Goal: Information Seeking & Learning: Find contact information

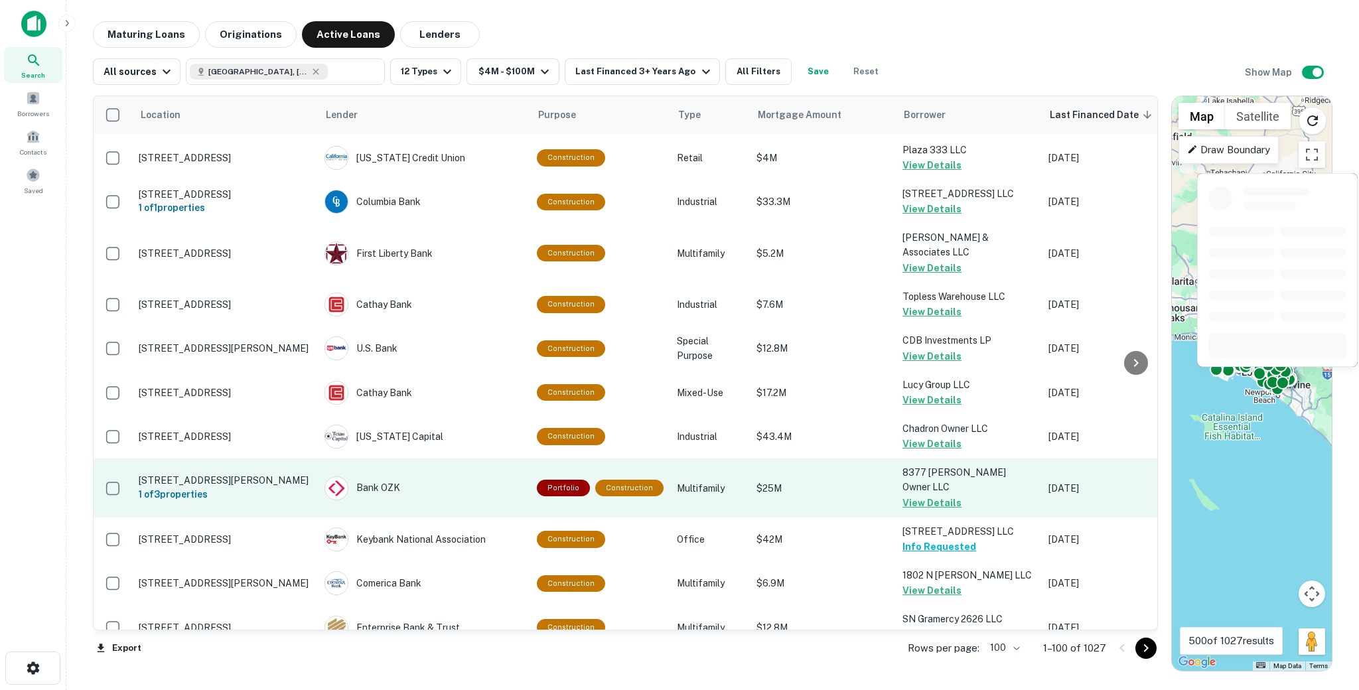
scroll to position [4173, 0]
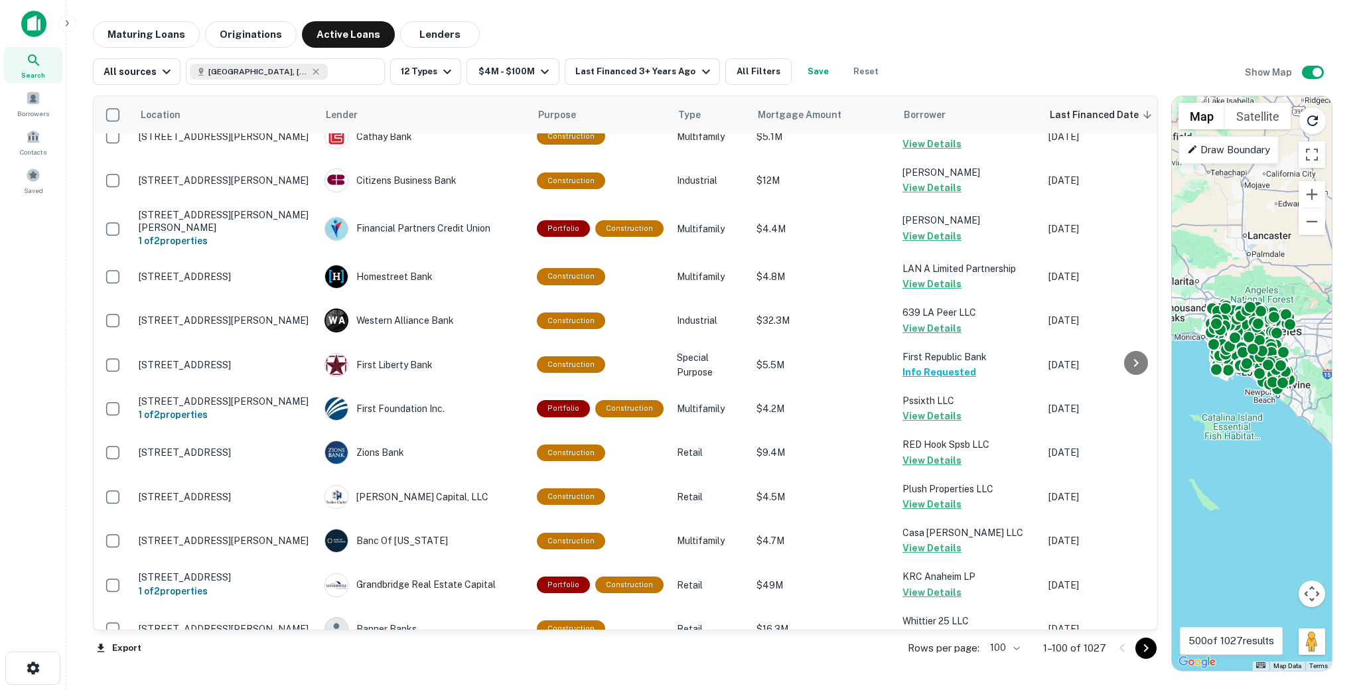
click at [1149, 651] on icon "Go to next page" at bounding box center [1146, 648] width 16 height 16
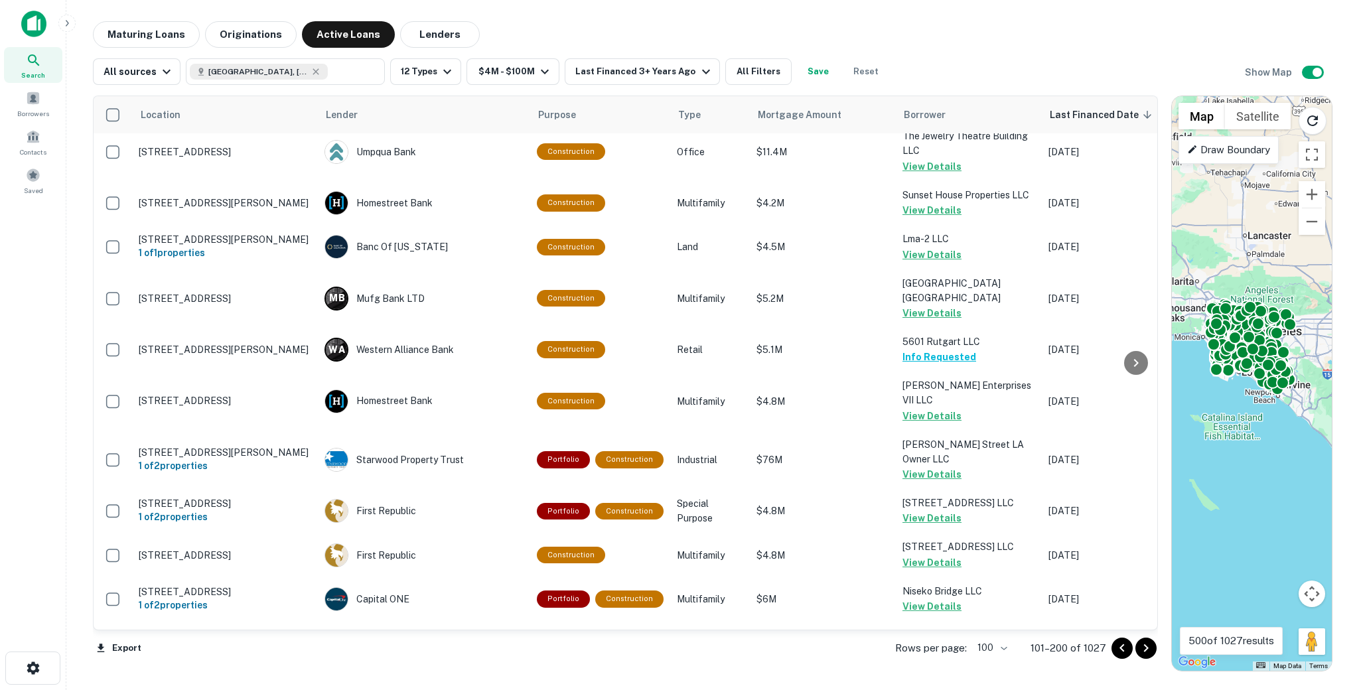
scroll to position [4123, 0]
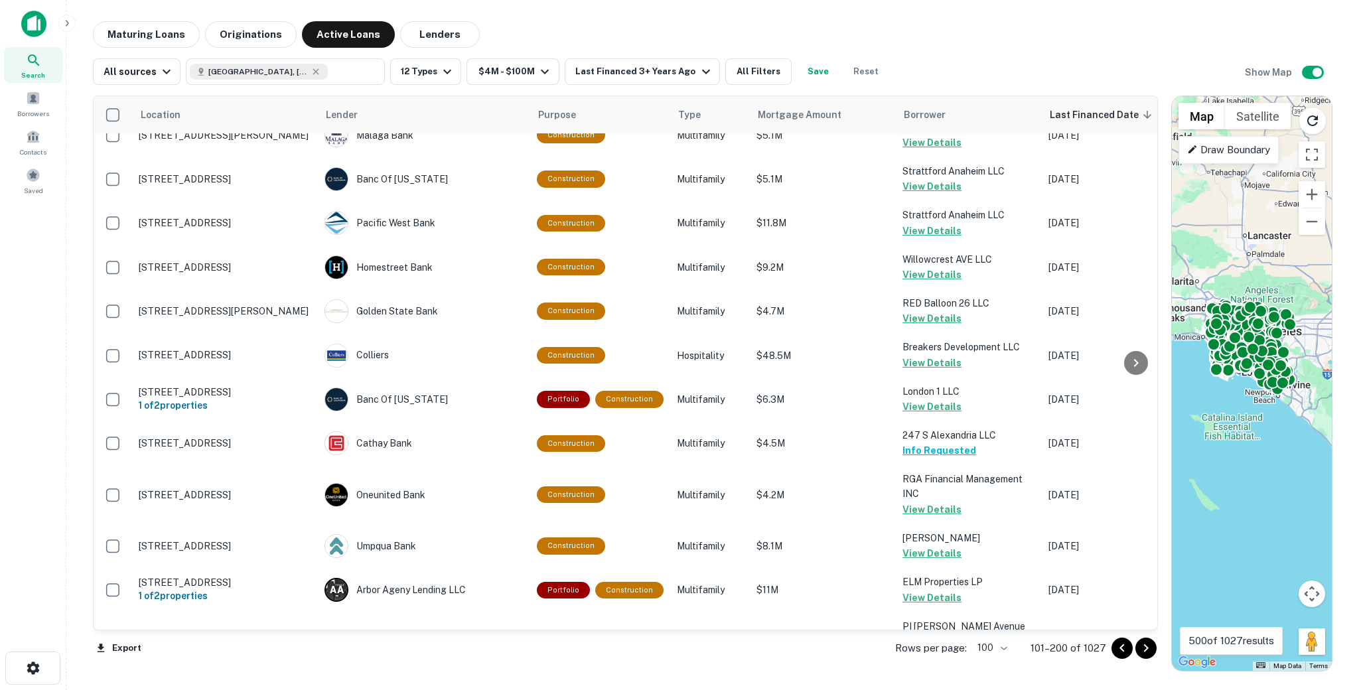
click at [1149, 656] on button "Go to next page" at bounding box center [1145, 648] width 21 height 21
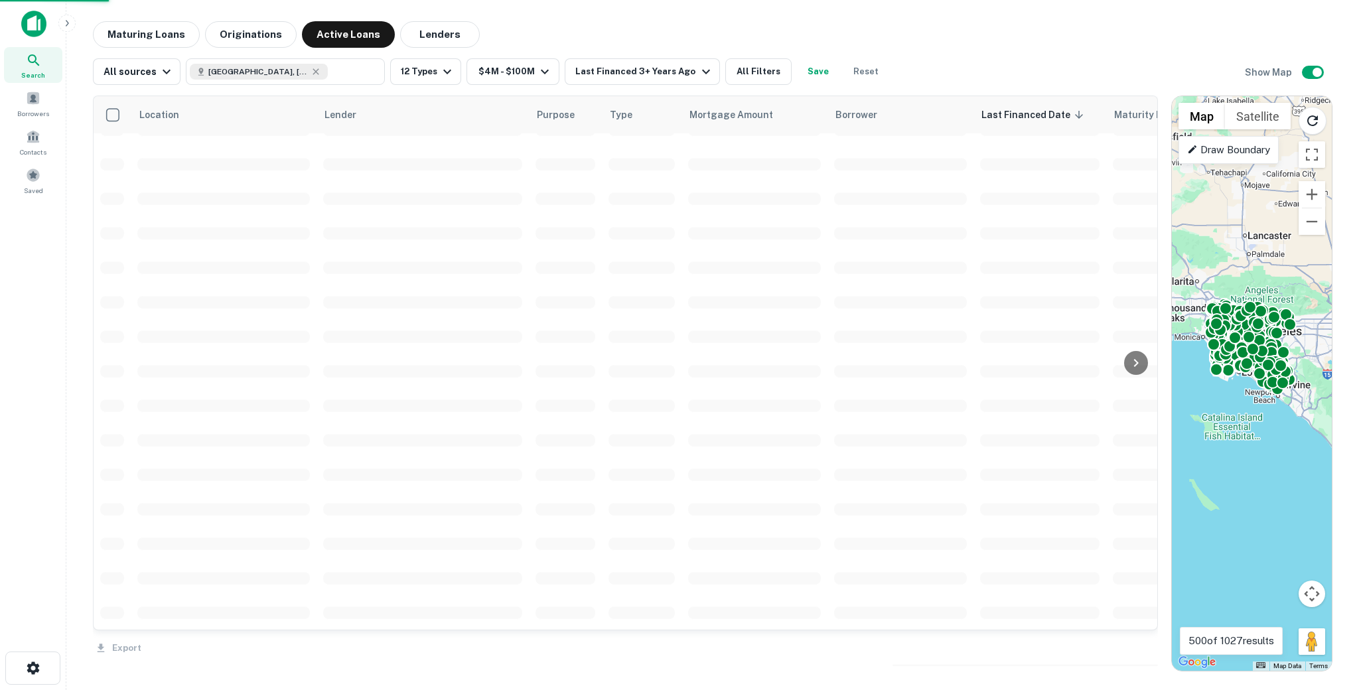
scroll to position [2954, 0]
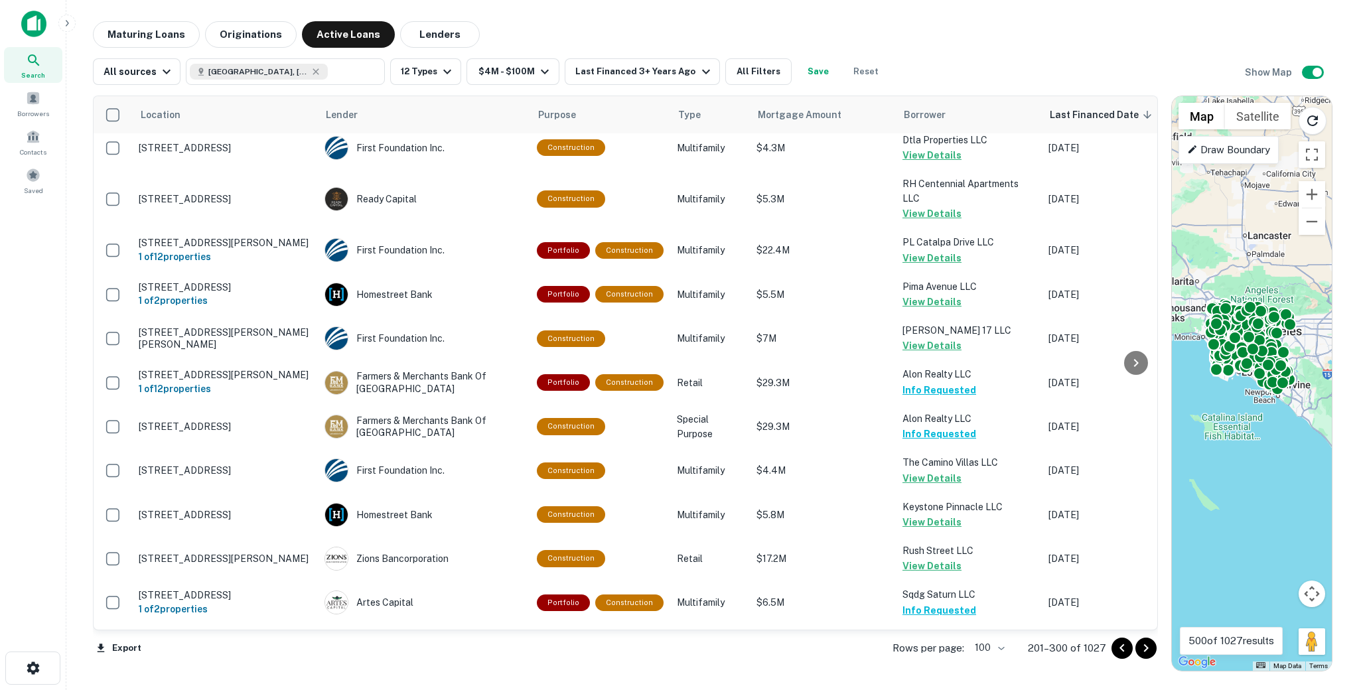
click at [1147, 647] on icon "Go to next page" at bounding box center [1146, 648] width 5 height 8
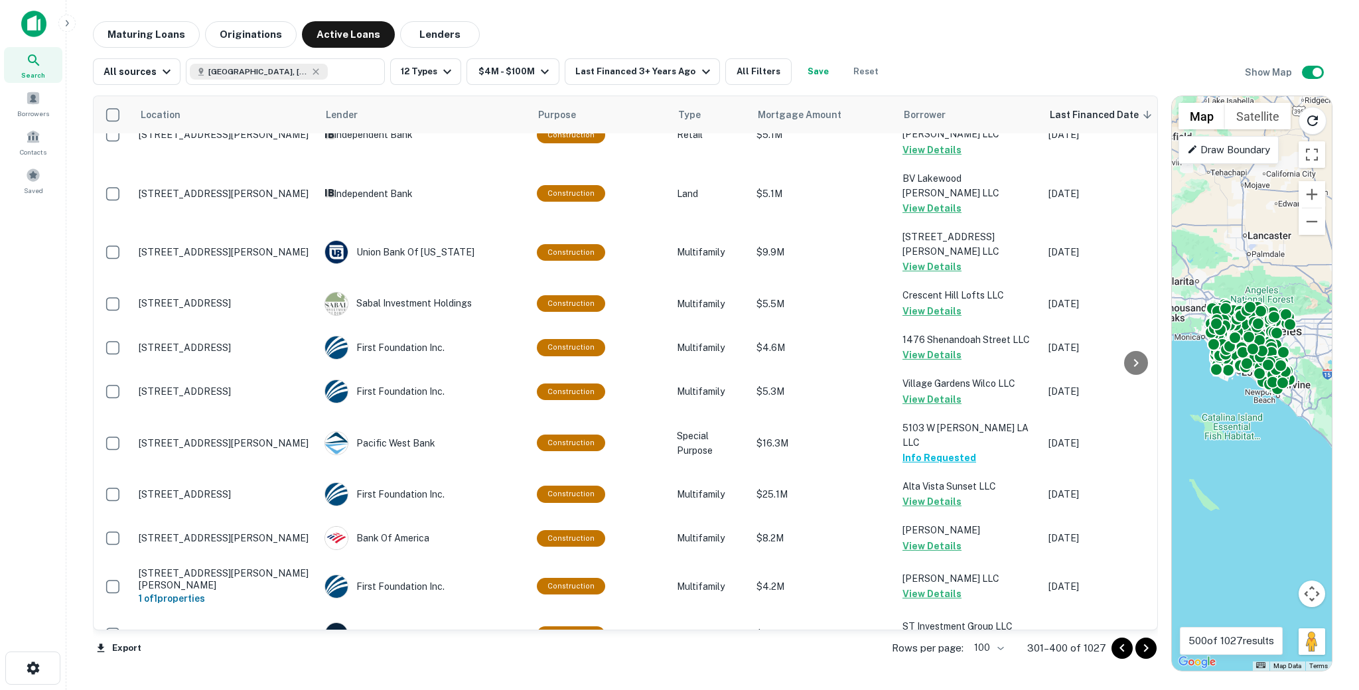
click at [1147, 647] on icon "Go to next page" at bounding box center [1146, 648] width 5 height 8
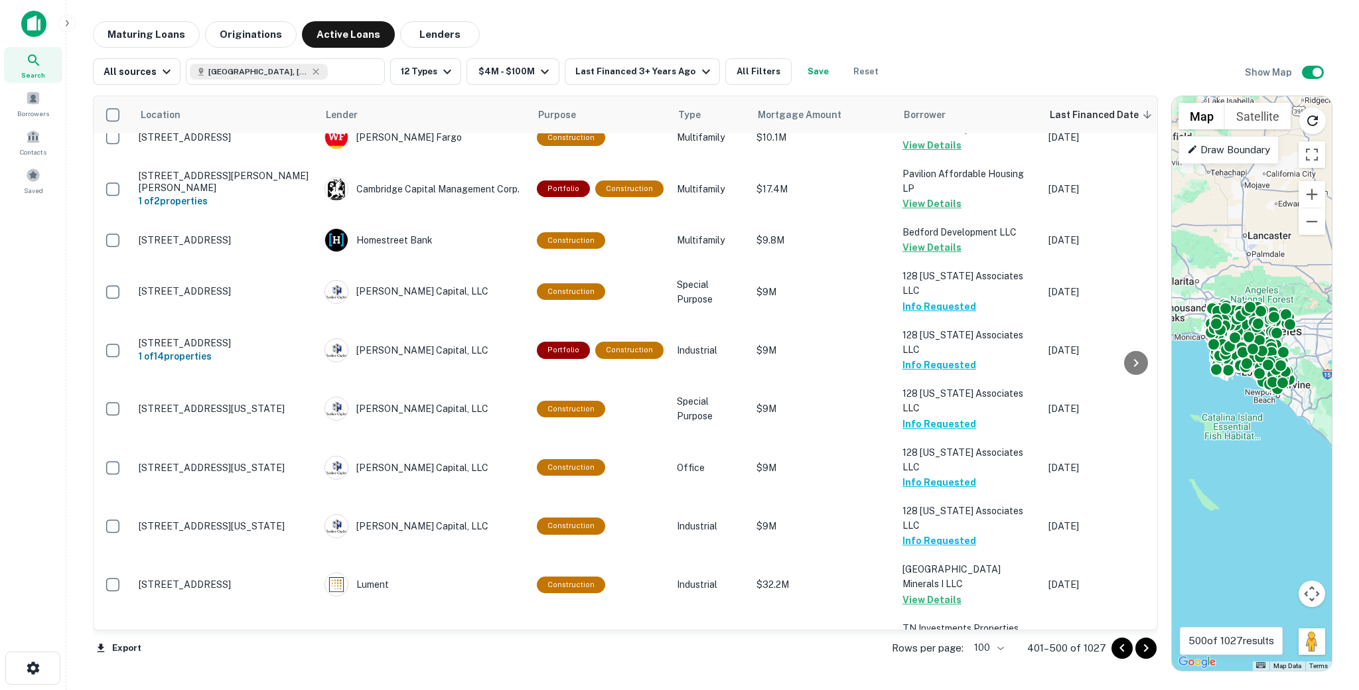
click at [1147, 647] on icon "Go to next page" at bounding box center [1146, 648] width 5 height 8
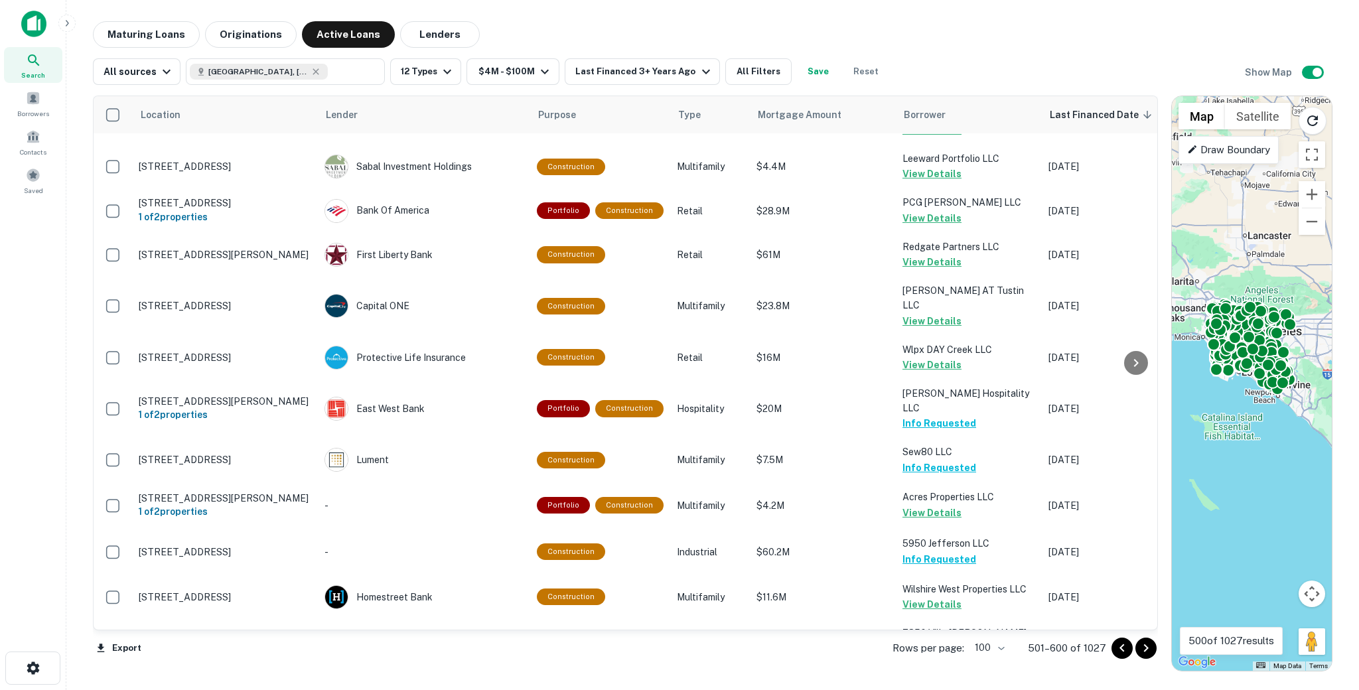
click at [1147, 647] on icon "Go to next page" at bounding box center [1146, 648] width 5 height 8
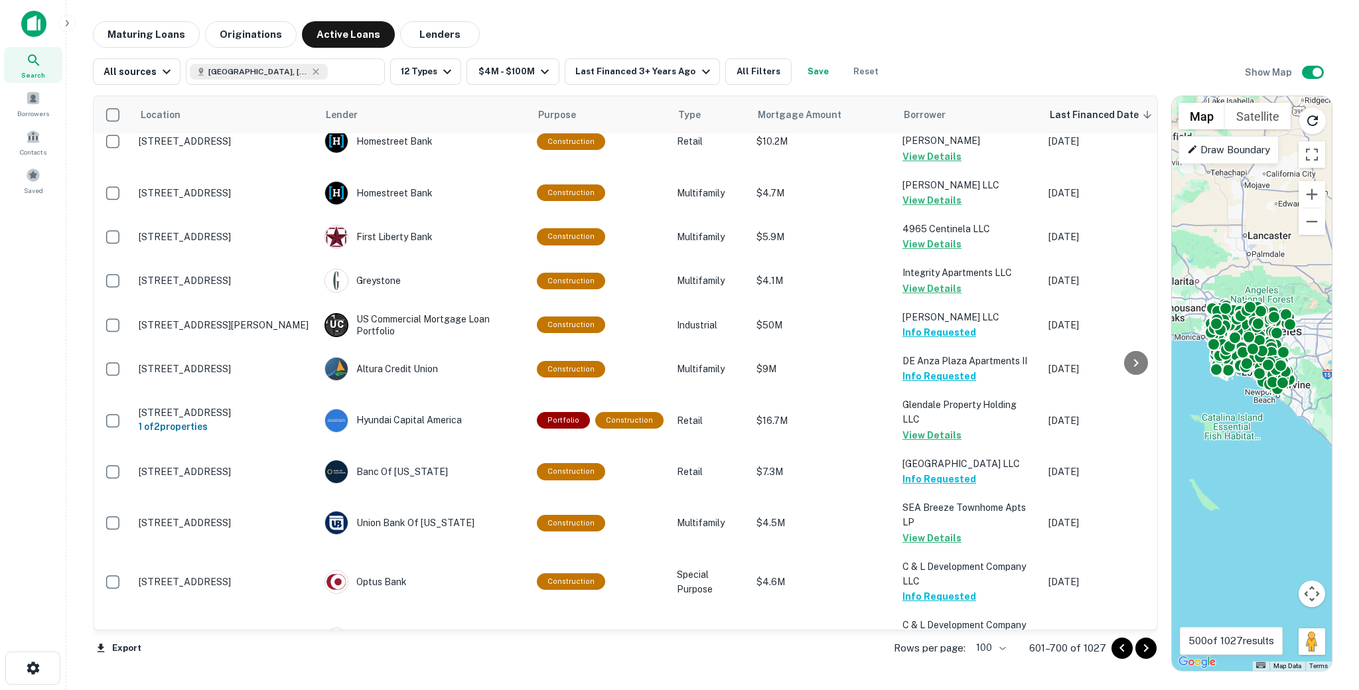
scroll to position [4173, 0]
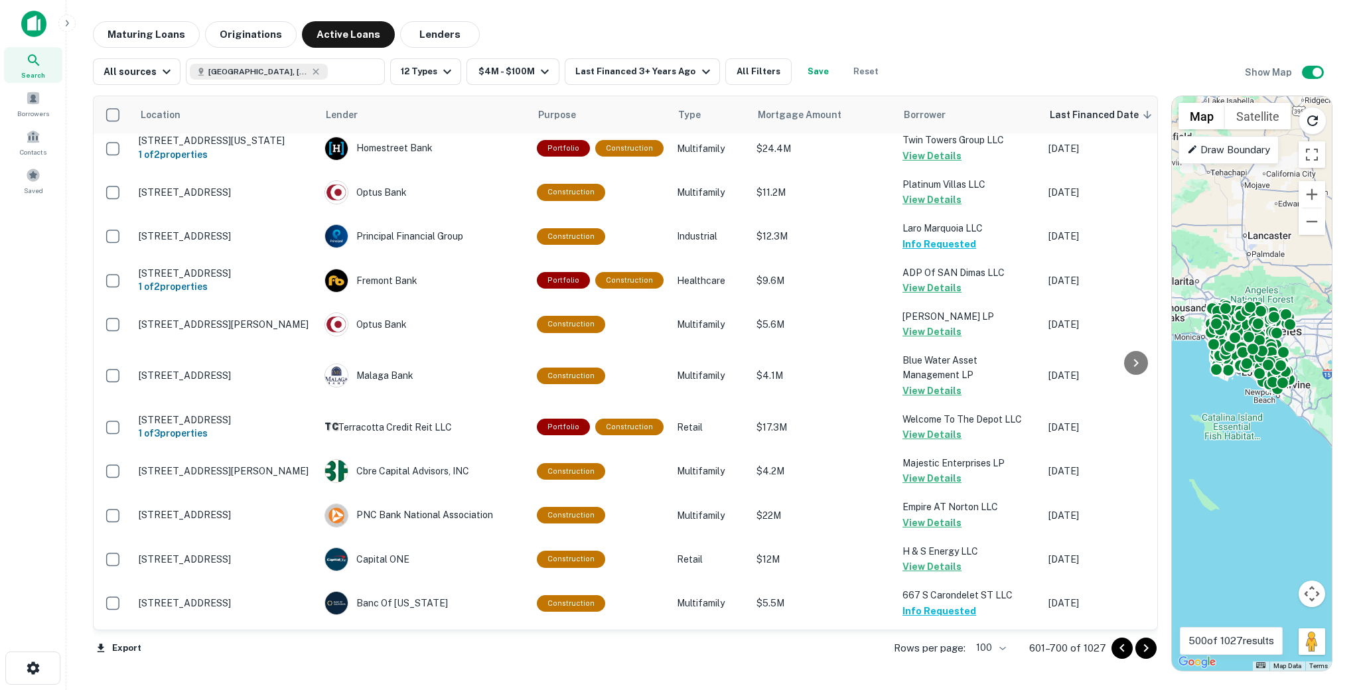
click at [1154, 648] on button "Go to next page" at bounding box center [1145, 648] width 21 height 21
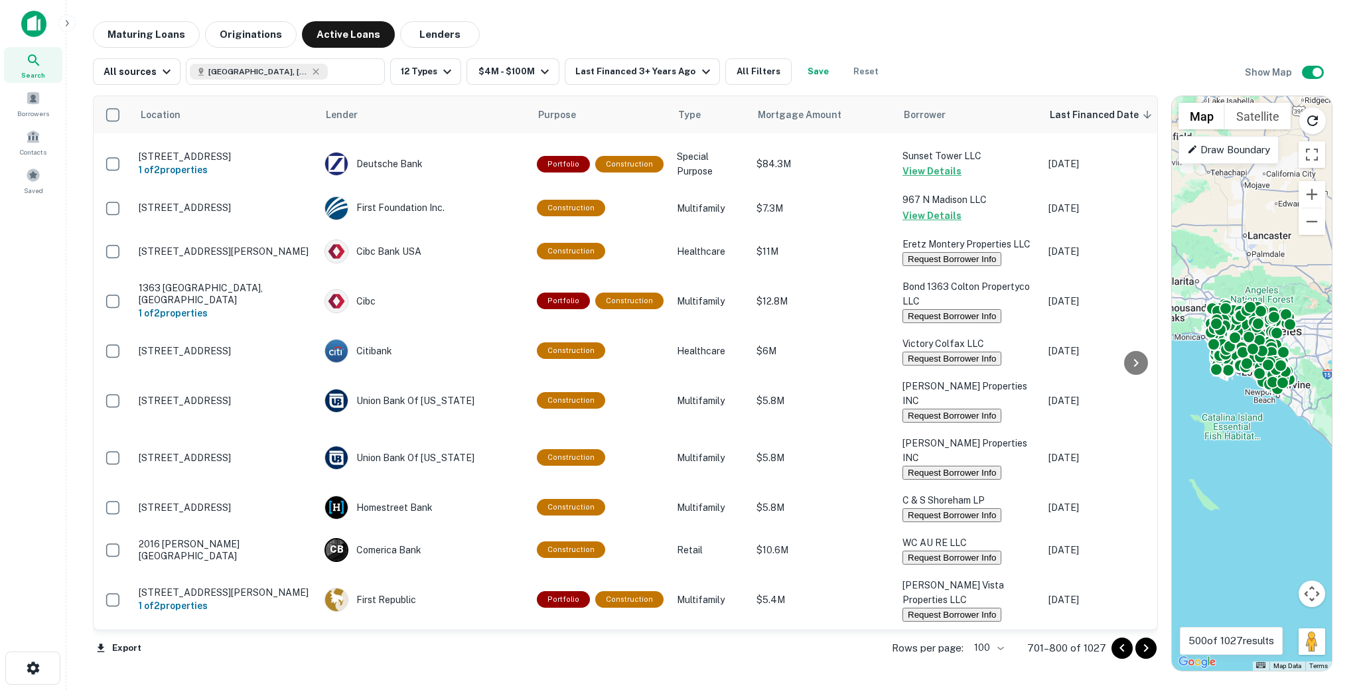
scroll to position [4173, 0]
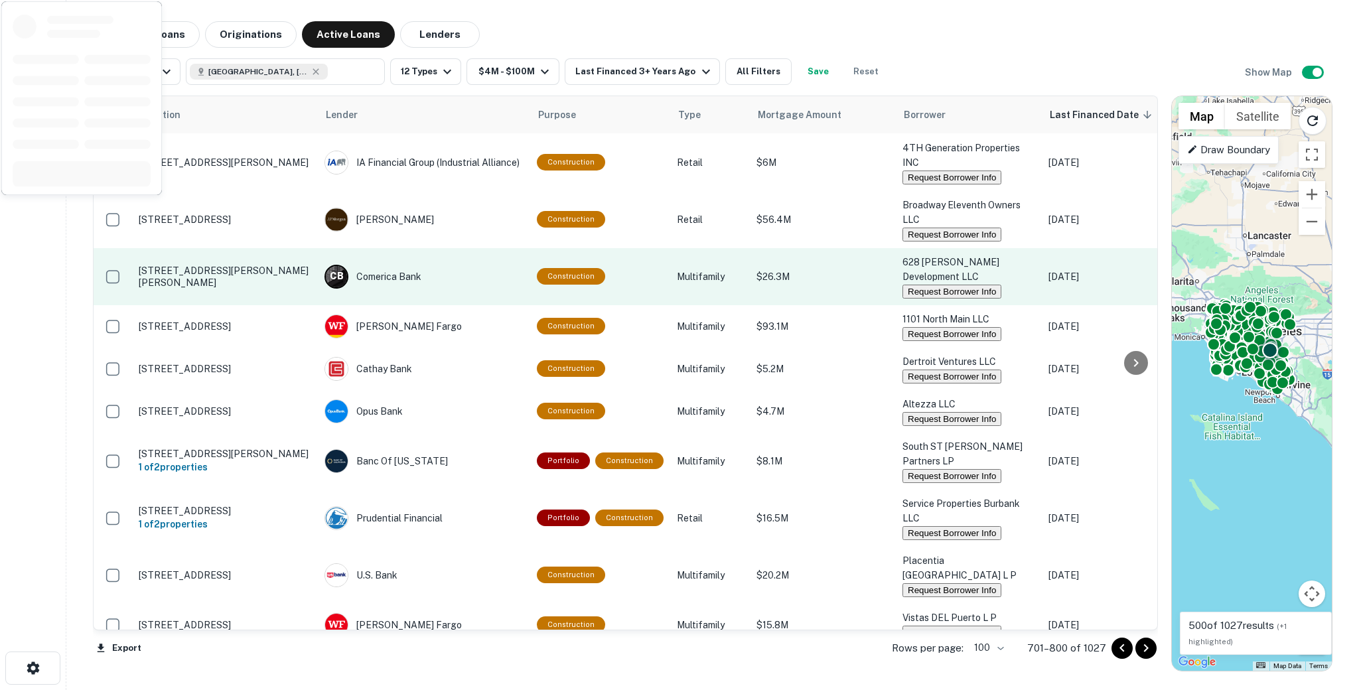
click at [942, 285] on button "Request Borrower Info" at bounding box center [951, 292] width 99 height 14
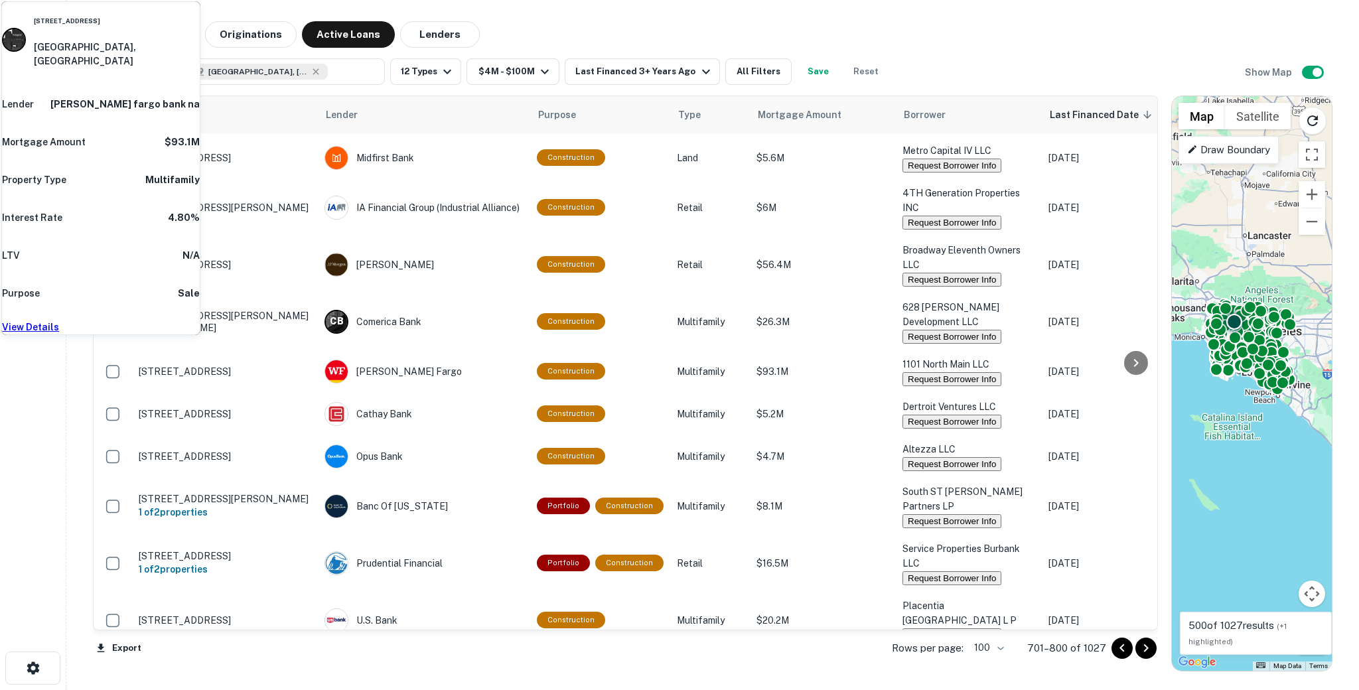
scroll to position [4306, 0]
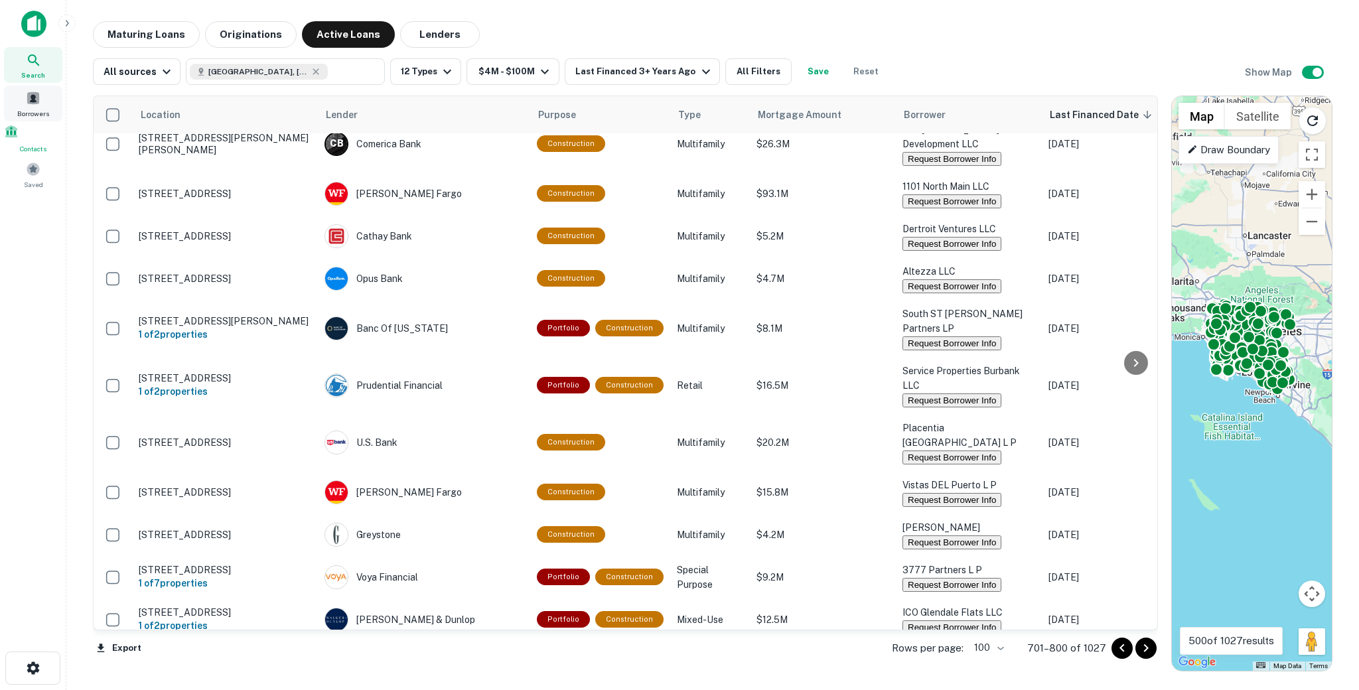
click at [42, 98] on div "Borrowers" at bounding box center [33, 104] width 58 height 36
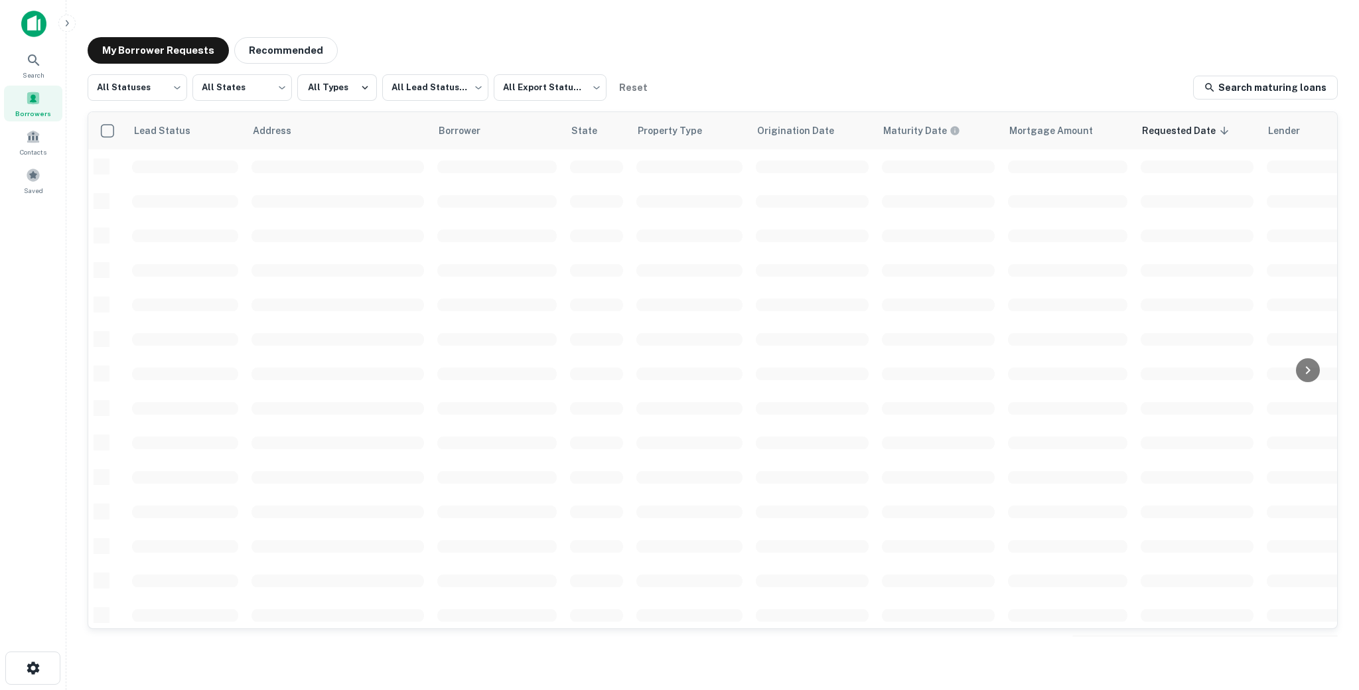
scroll to position [2, 0]
click at [134, 86] on body "Search Borrowers Contacts Saved My Borrower Requests Recommended All Statuses *…" at bounding box center [679, 345] width 1359 height 690
click at [68, 163] on div at bounding box center [679, 345] width 1359 height 690
click at [126, 89] on body "Search Borrowers Contacts Saved My Borrower Requests Recommended All Statuses *…" at bounding box center [679, 345] width 1359 height 690
click at [118, 162] on li "Fulfilled" at bounding box center [138, 170] width 100 height 24
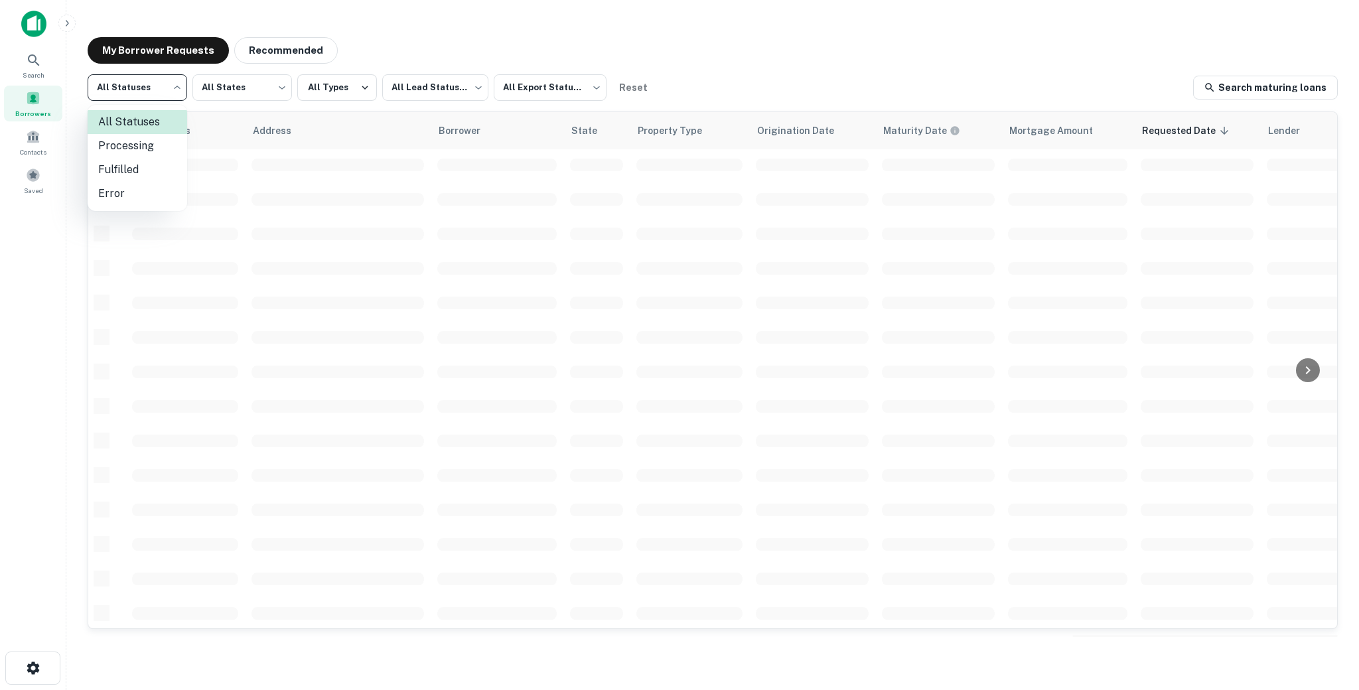
type input "*********"
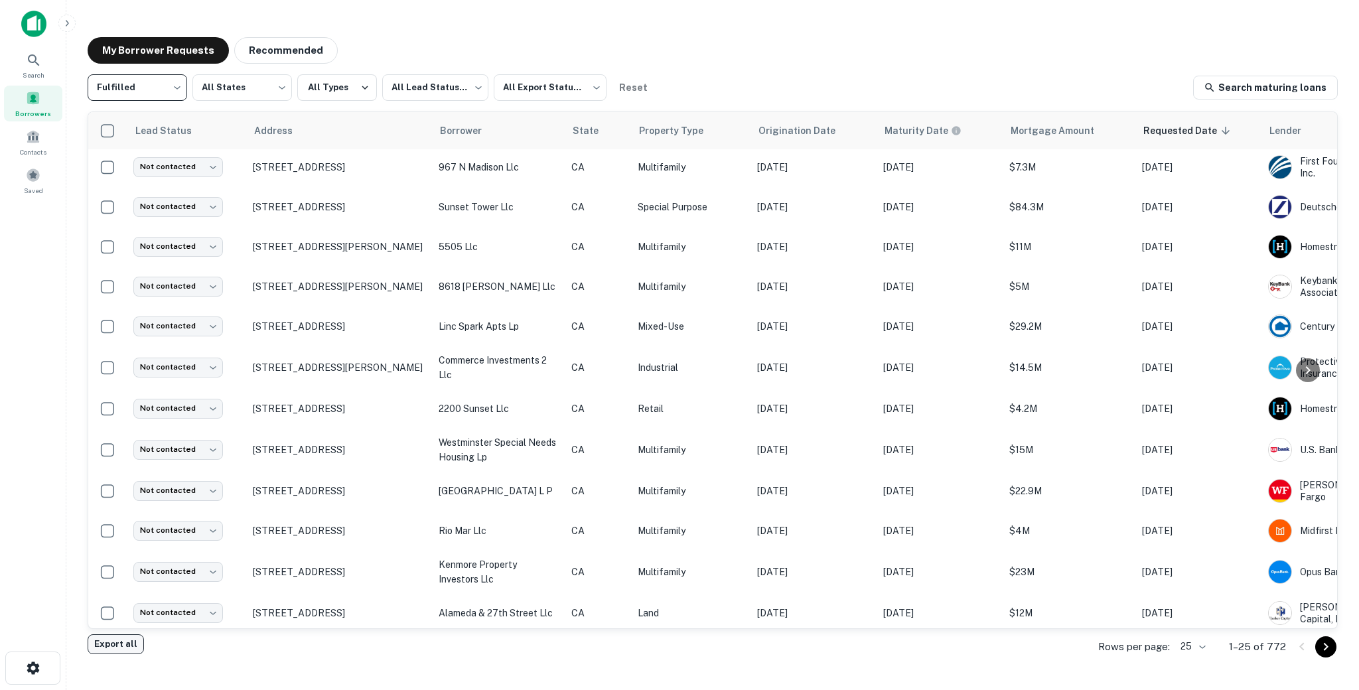
click at [115, 642] on button "Export all" at bounding box center [116, 644] width 56 height 20
